Goal: Check status: Check status

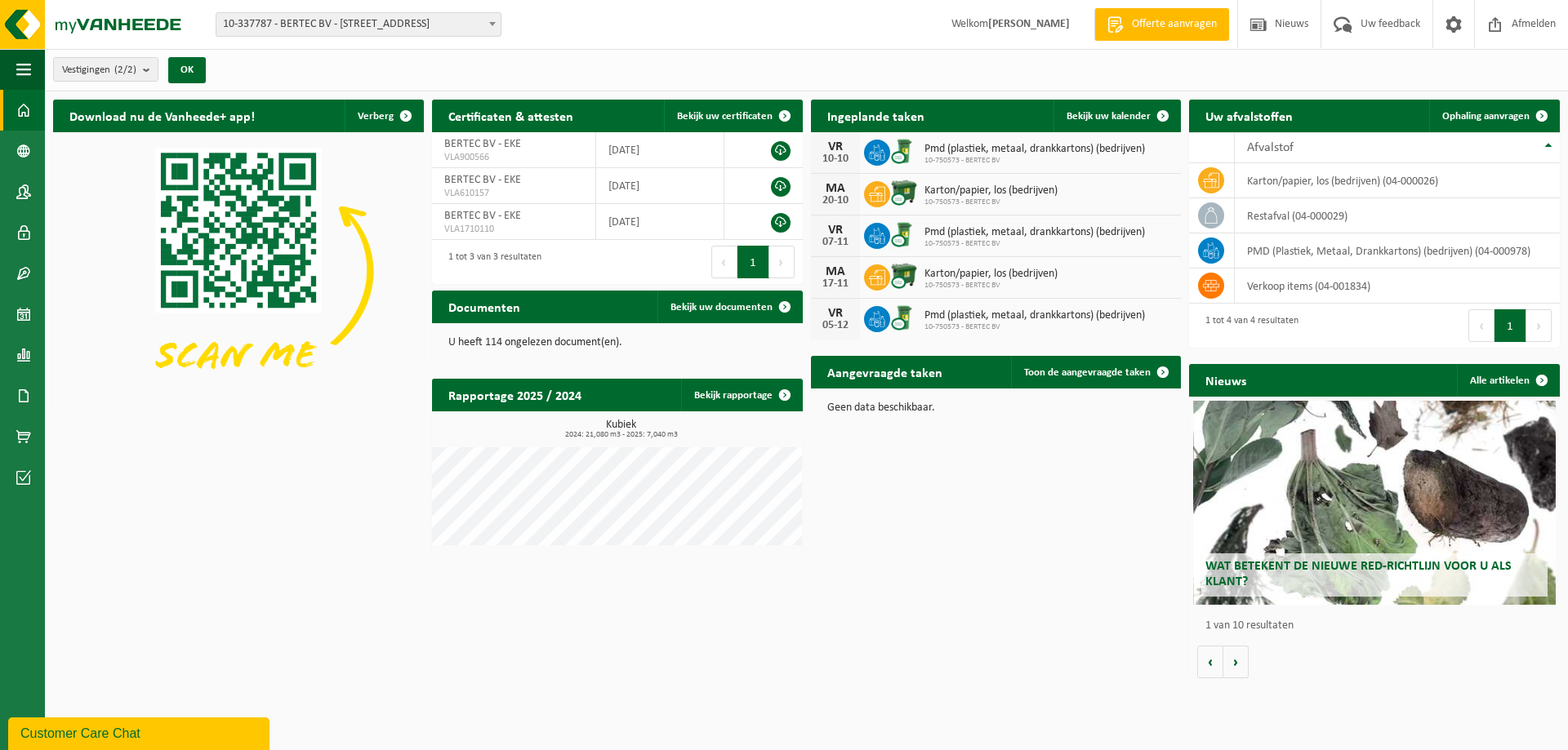
click at [496, 22] on span at bounding box center [492, 23] width 17 height 21
drag, startPoint x: 371, startPoint y: 106, endPoint x: 463, endPoint y: 103, distance: 92.0
select select "6418"
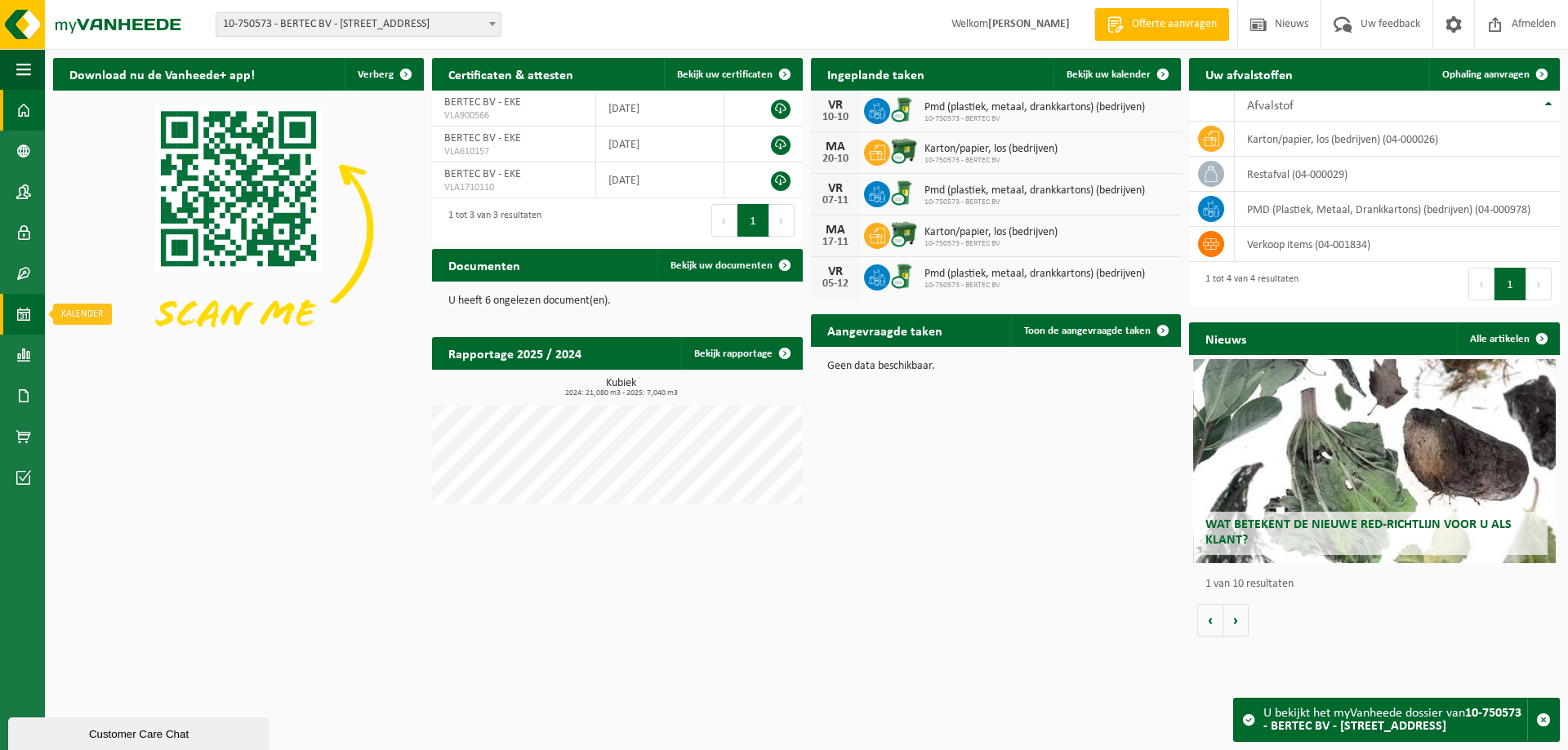
click at [19, 309] on span at bounding box center [24, 313] width 15 height 41
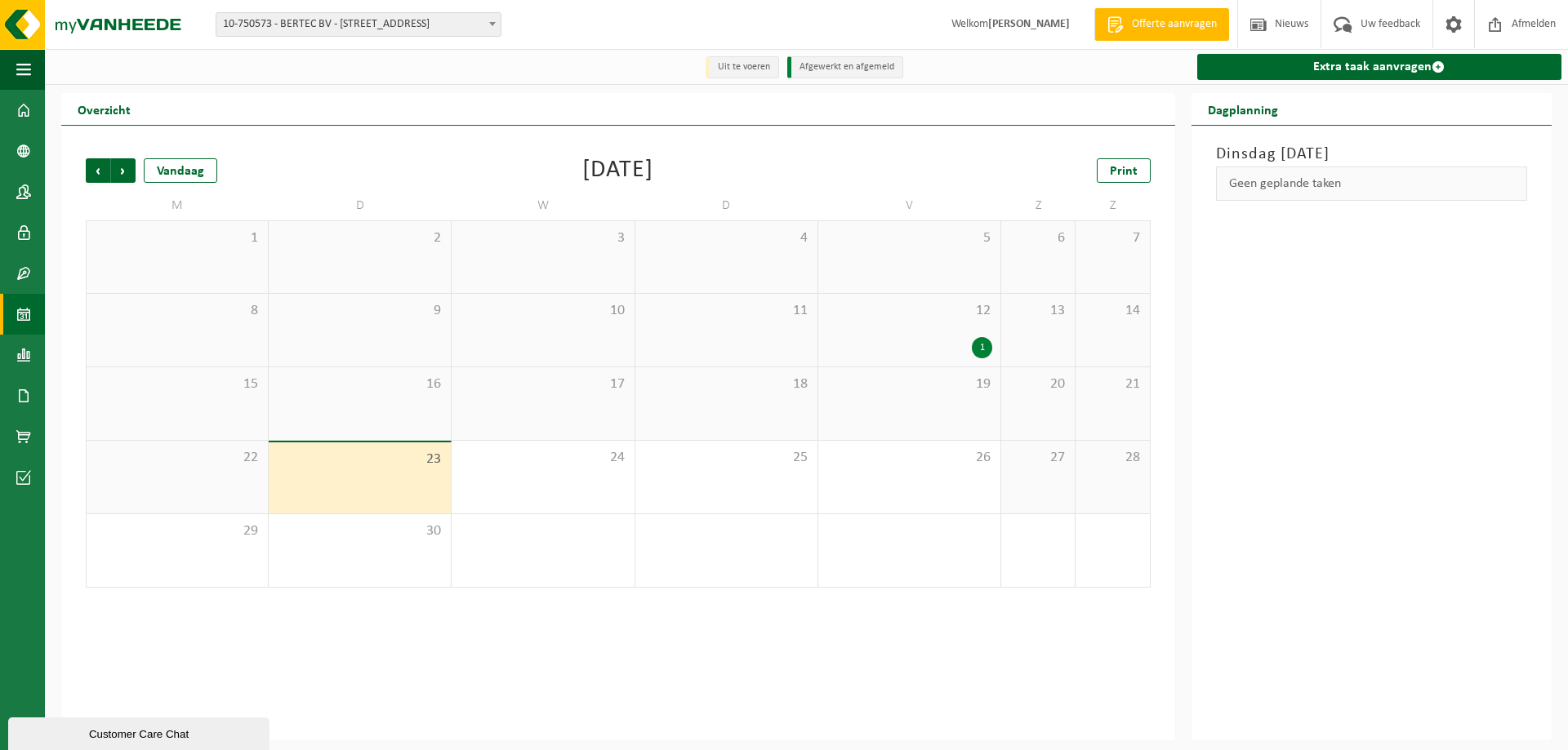
click at [990, 354] on div "1" at bounding box center [982, 347] width 21 height 21
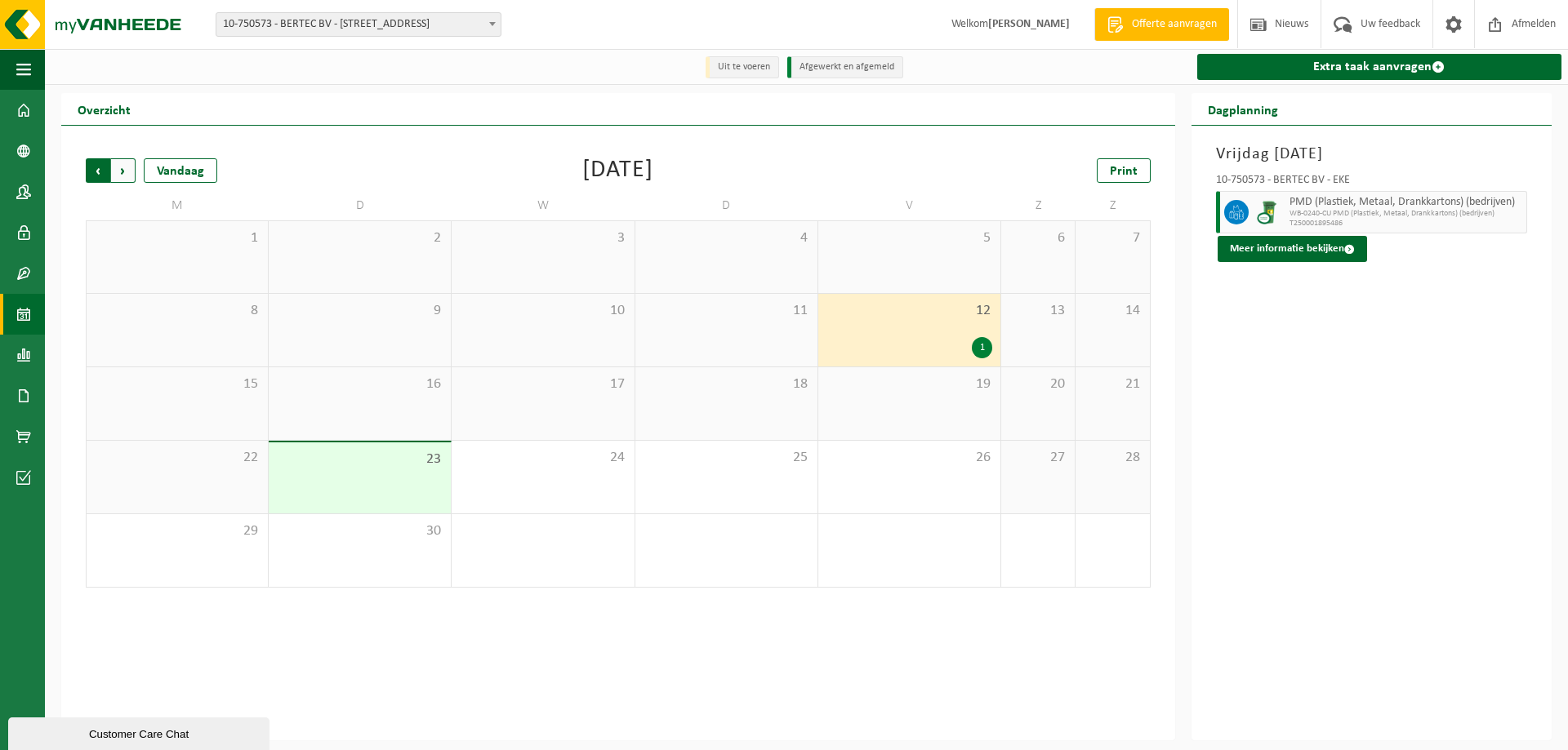
click at [123, 171] on span "Volgende" at bounding box center [123, 170] width 25 height 25
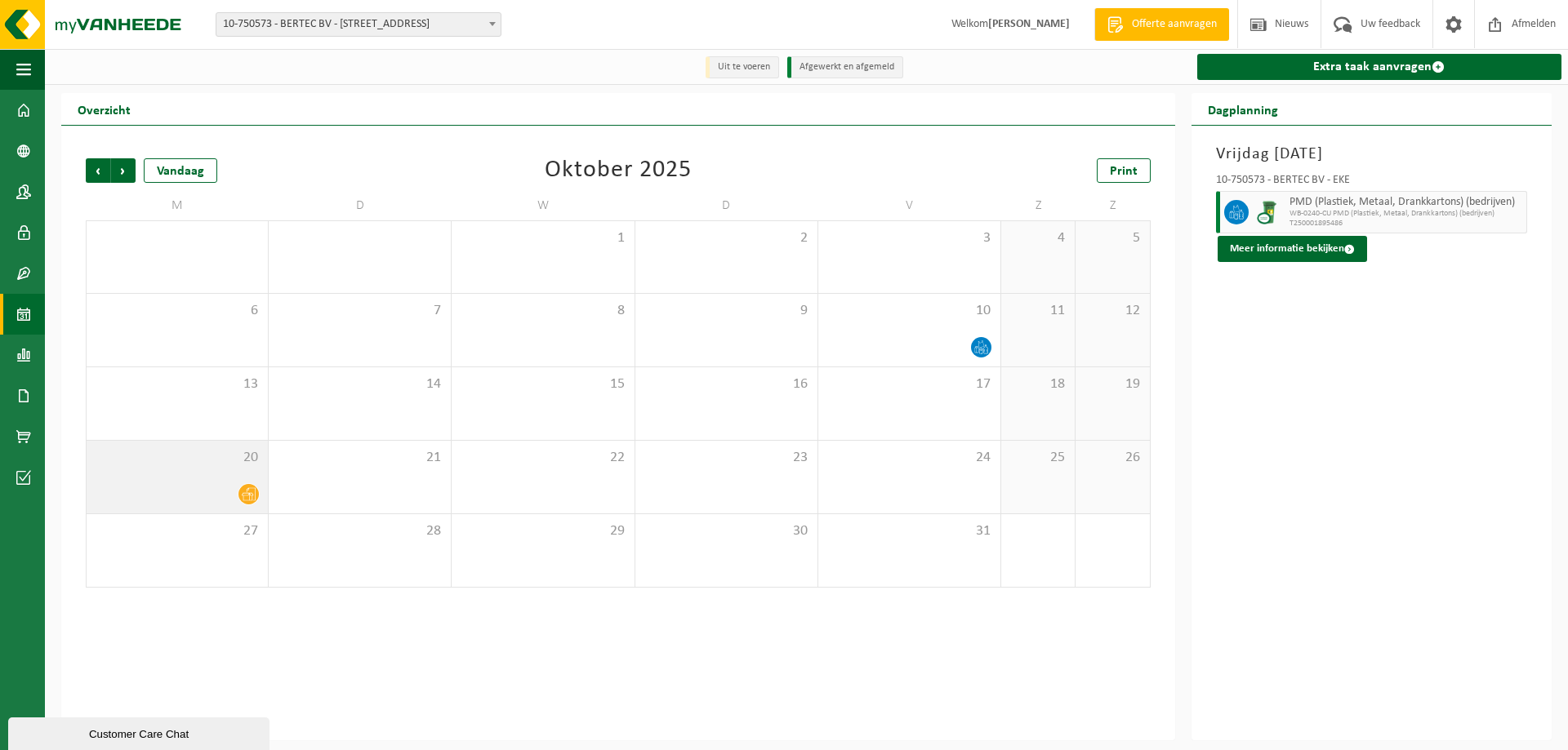
click at [228, 492] on div at bounding box center [177, 494] width 165 height 22
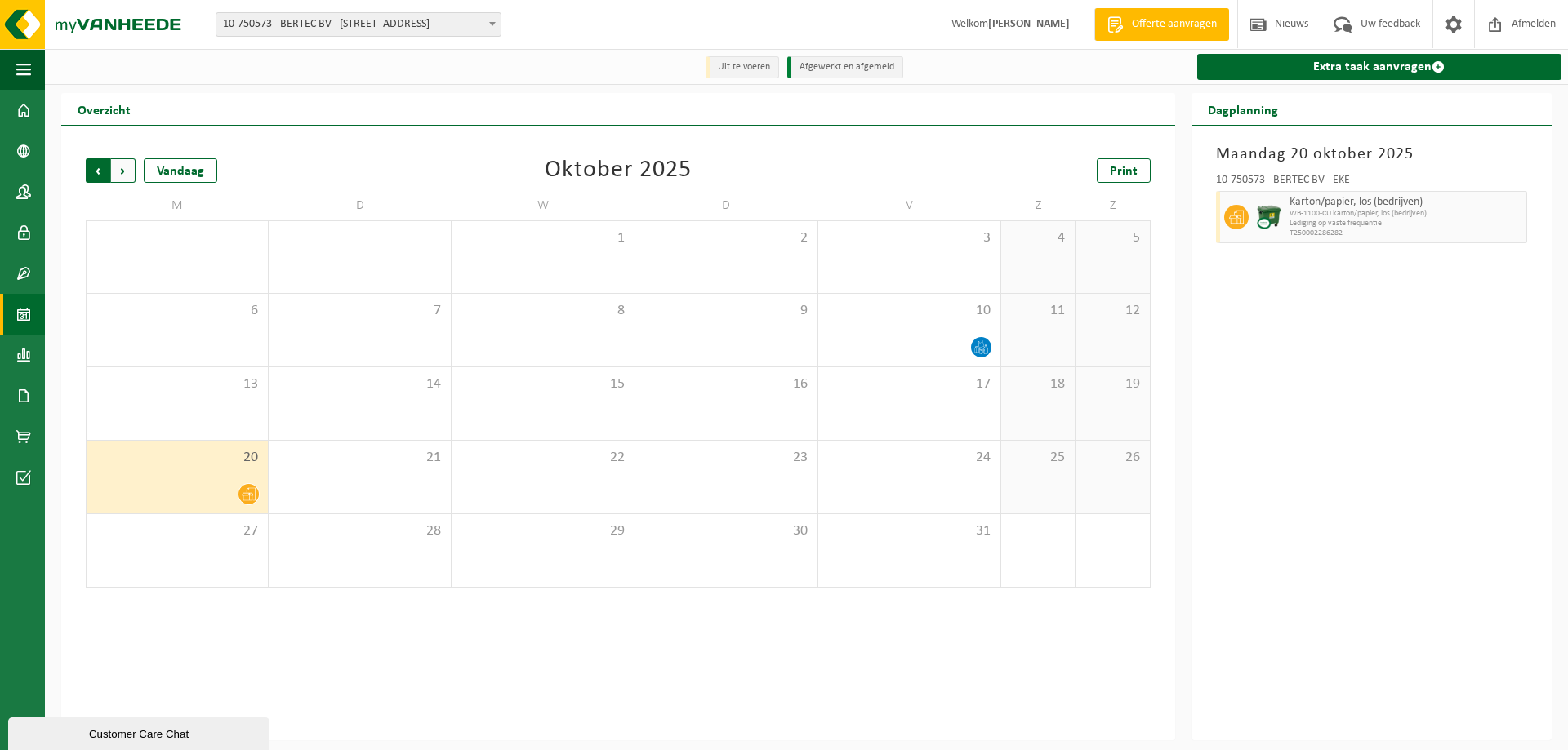
click at [121, 174] on span "Volgende" at bounding box center [123, 170] width 25 height 25
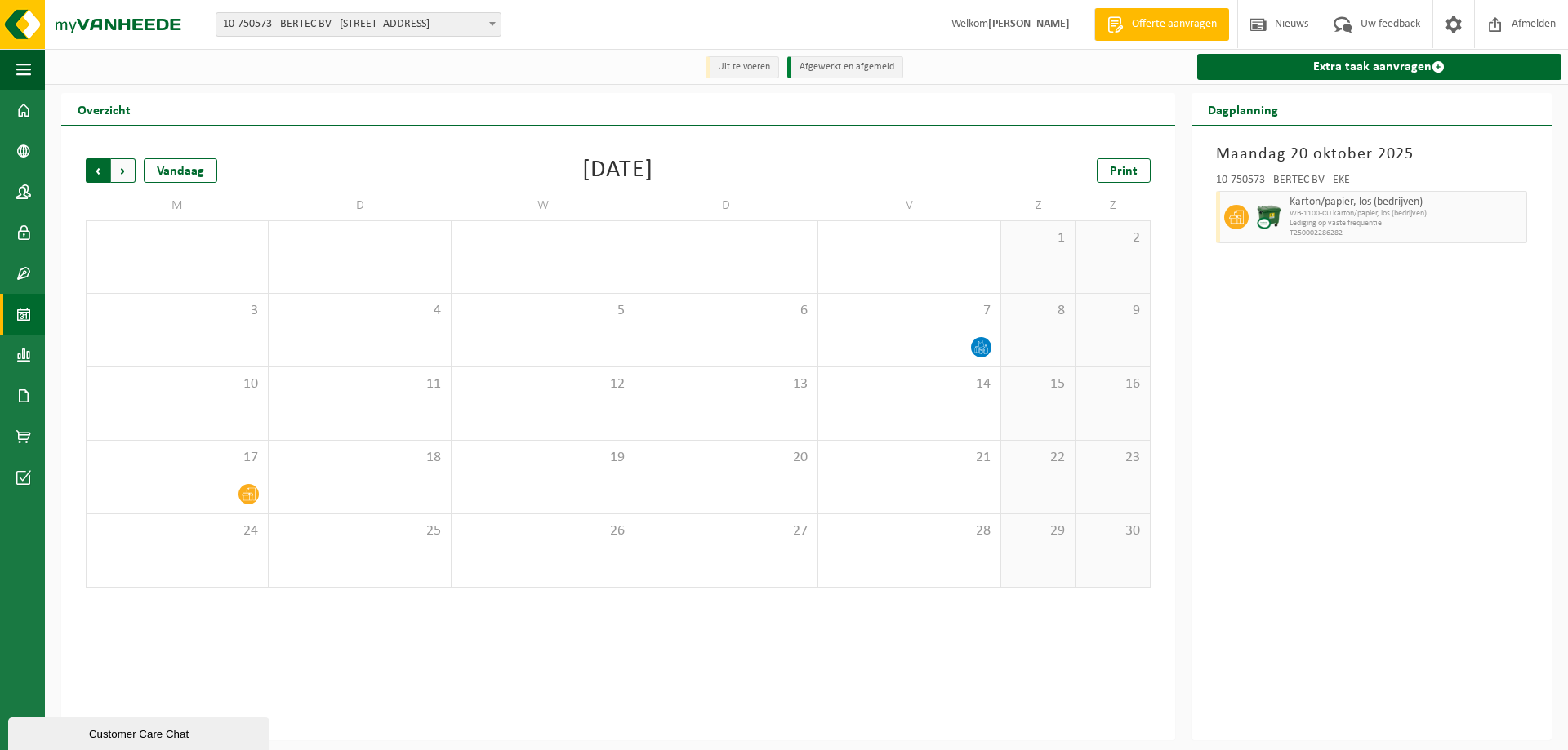
click at [122, 174] on span "Volgende" at bounding box center [123, 170] width 25 height 25
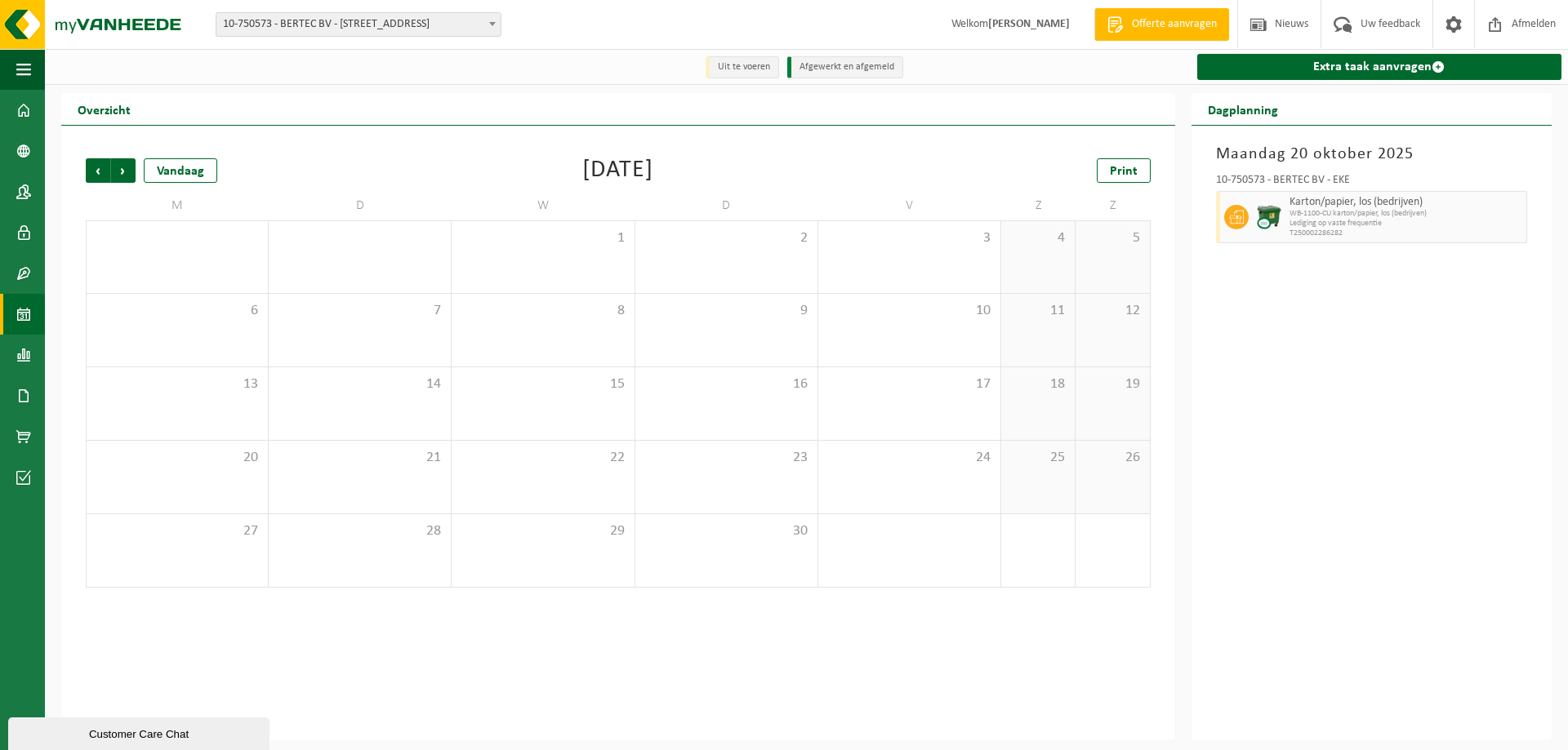
click at [122, 174] on span "Volgende" at bounding box center [123, 170] width 25 height 25
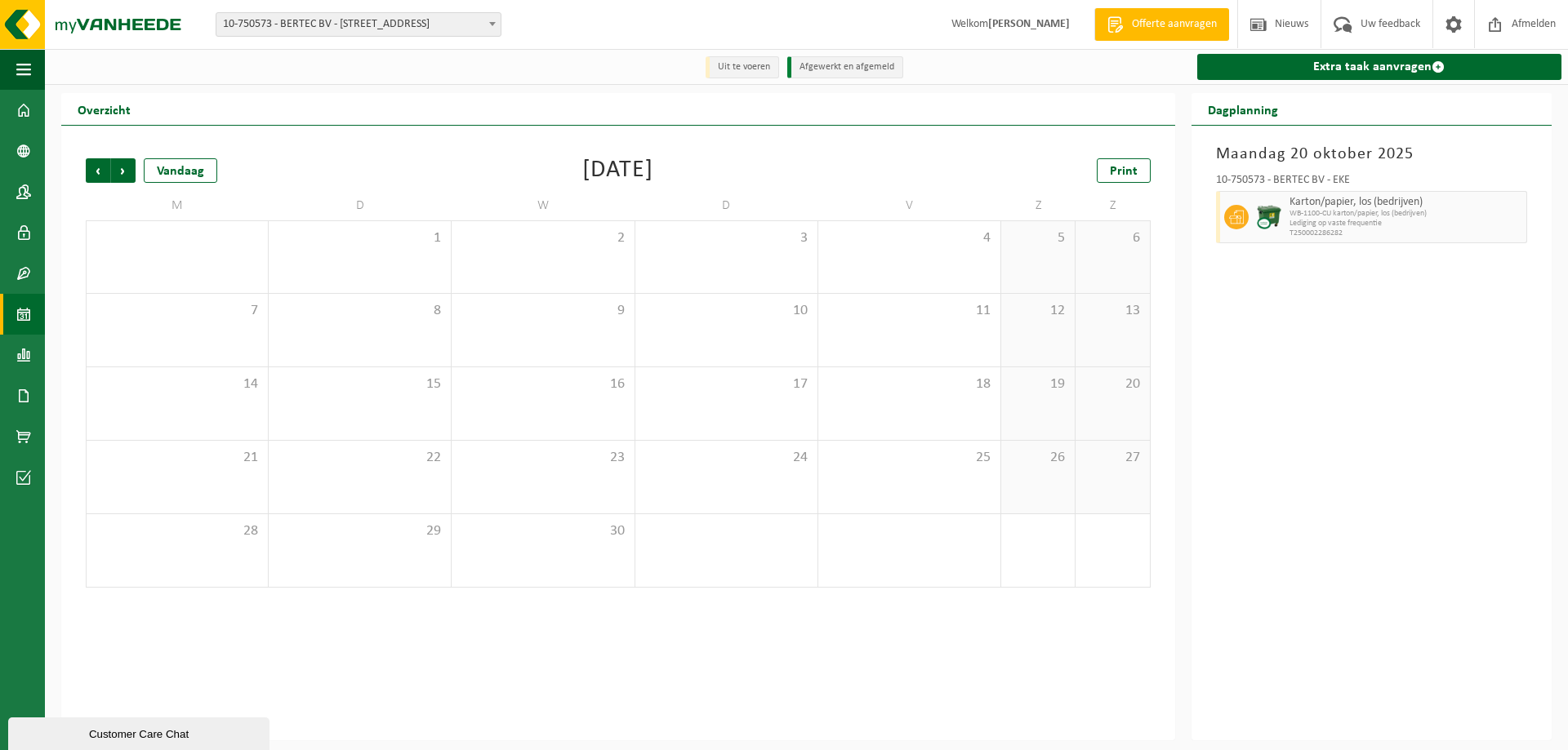
click at [122, 174] on span "Volgende" at bounding box center [123, 170] width 25 height 25
click at [126, 176] on span "Volgende" at bounding box center [123, 170] width 25 height 25
